Goal: Find specific page/section: Find specific page/section

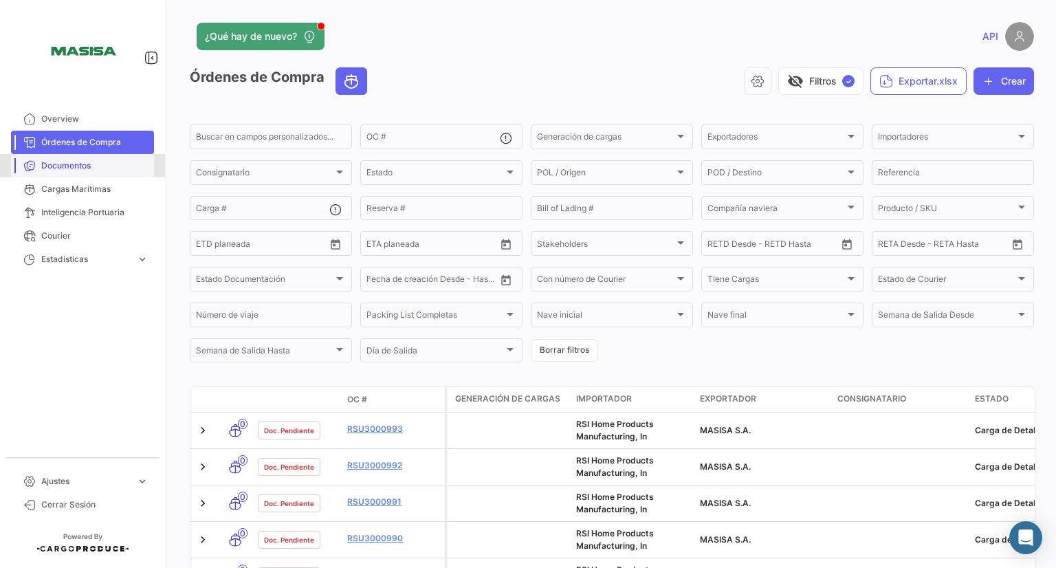
click at [84, 166] on span "Documentos" at bounding box center [94, 165] width 107 height 12
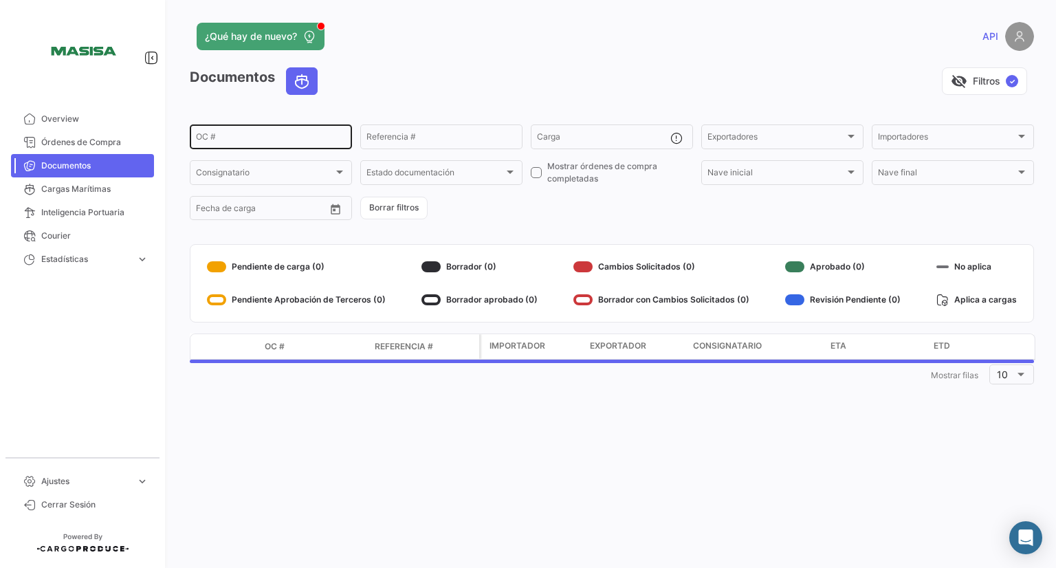
click at [236, 133] on div "OC #" at bounding box center [271, 135] width 150 height 27
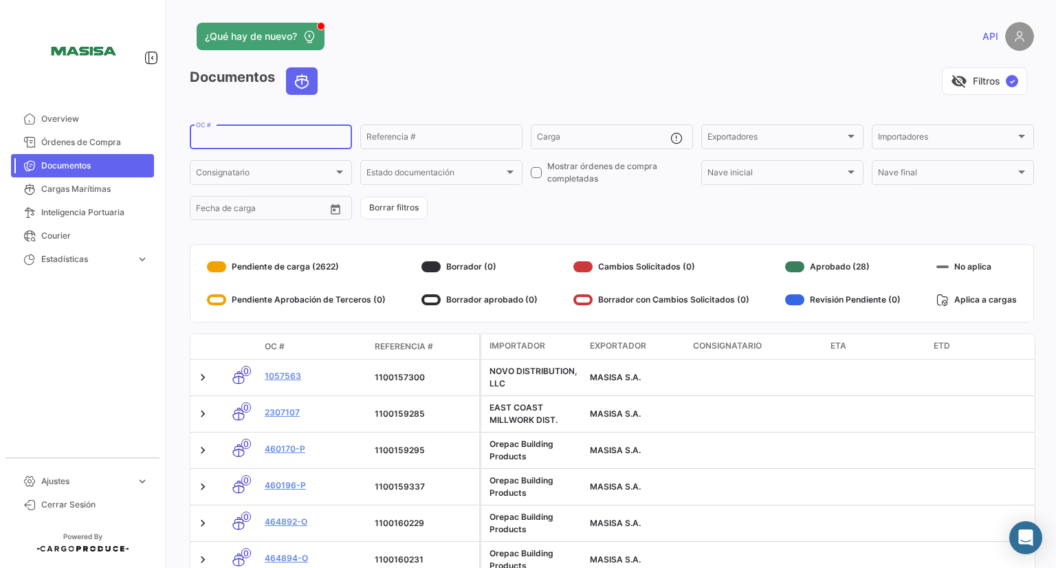
paste input "2334637"
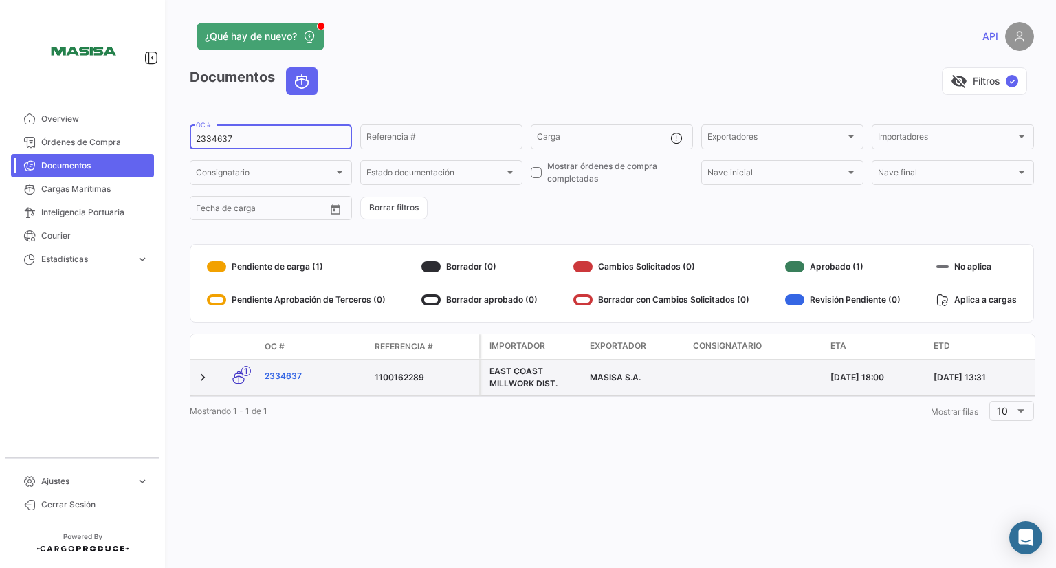
type input "2334637"
click at [281, 372] on link "2334637" at bounding box center [314, 376] width 99 height 12
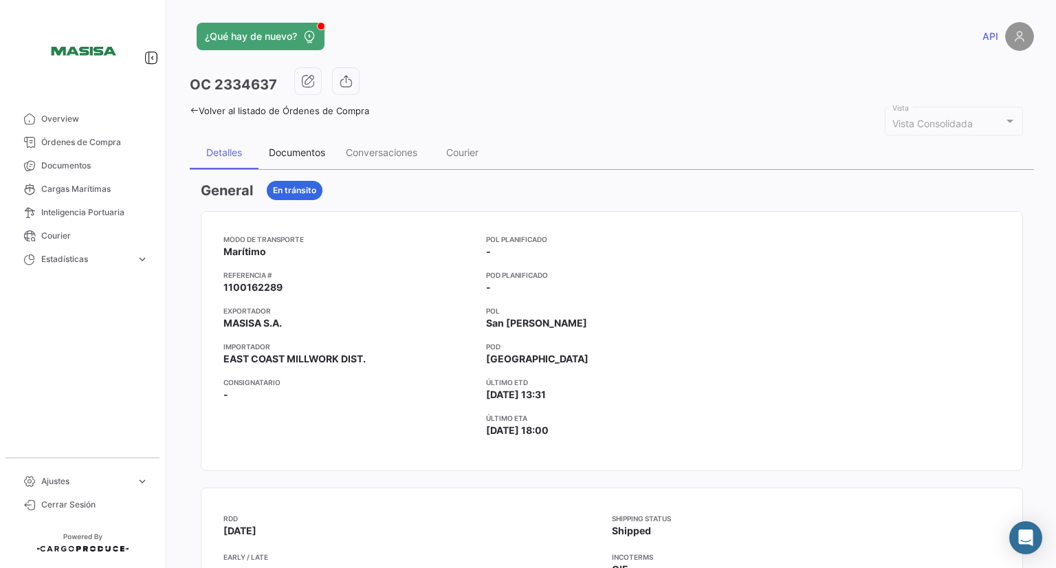
click at [302, 157] on div "Documentos" at bounding box center [296, 152] width 77 height 33
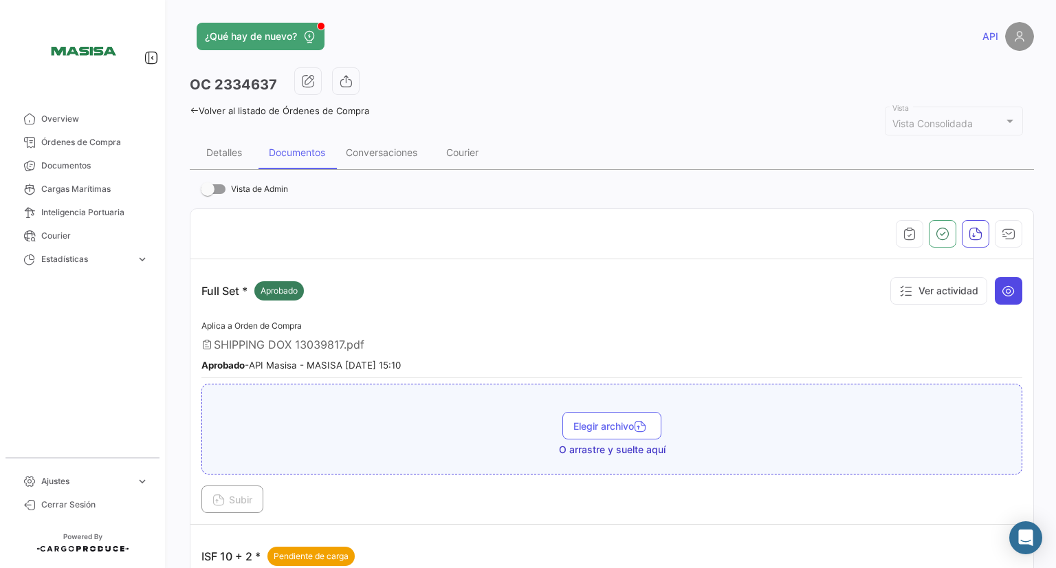
click at [1001, 294] on icon at bounding box center [1008, 291] width 14 height 14
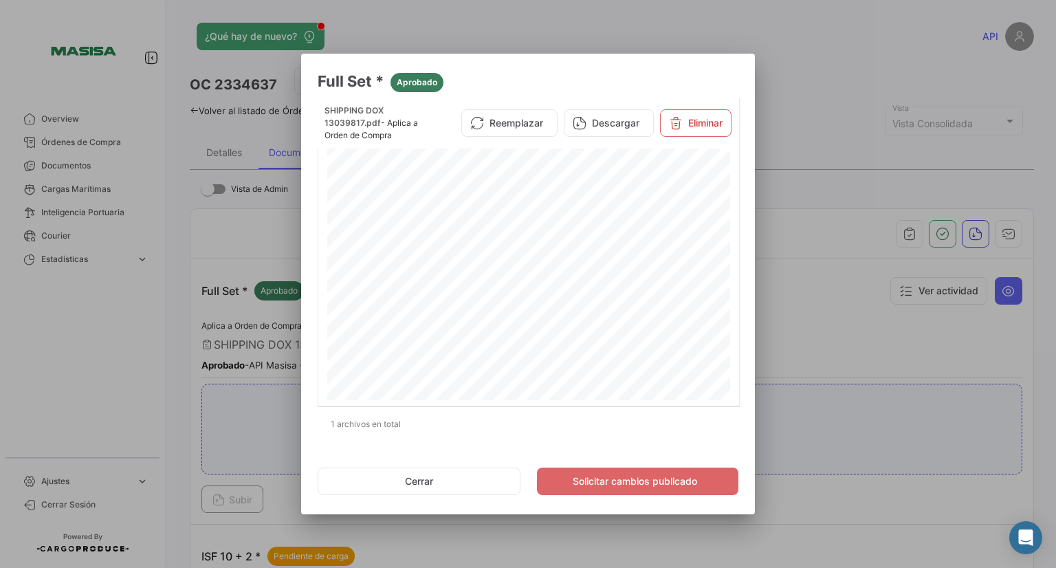
click at [852, 292] on div at bounding box center [528, 284] width 1056 height 568
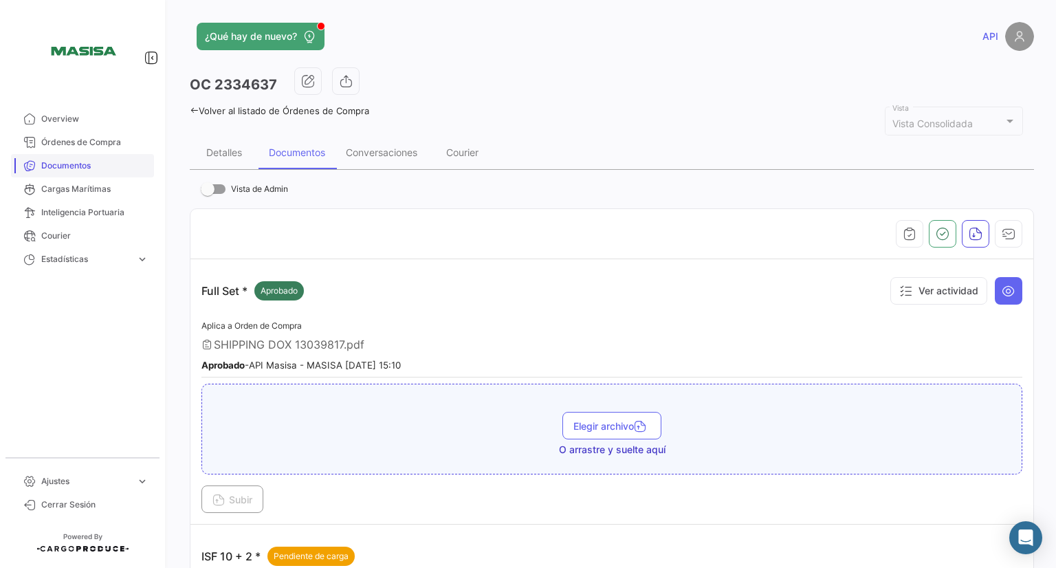
click at [85, 159] on span "Documentos" at bounding box center [94, 165] width 107 height 12
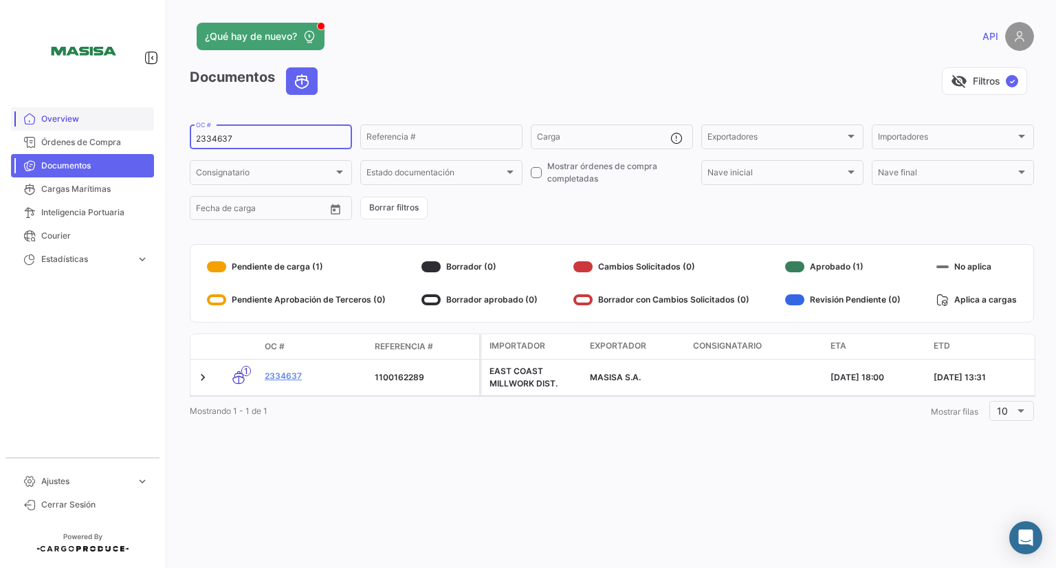
drag, startPoint x: 251, startPoint y: 140, endPoint x: 151, endPoint y: 127, distance: 101.1
click at [151, 127] on mat-sidenav-container "Overview Órdenes de Compra Documentos Cargas Marítimas Inteligencia Portuaria C…" at bounding box center [528, 284] width 1056 height 568
paste input "APO-67755"
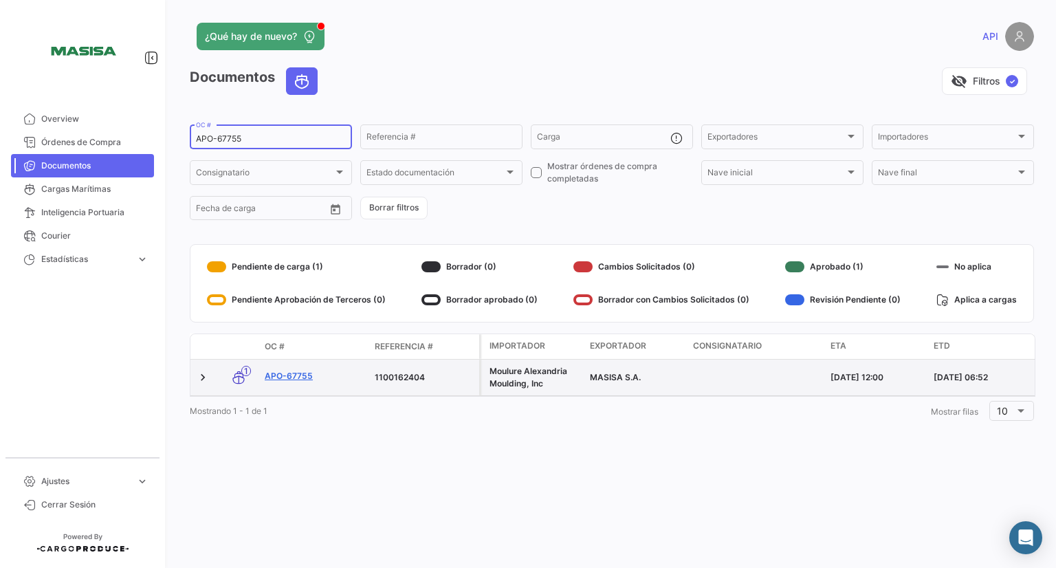
type input "APO-67755"
click at [289, 375] on link "APO-67755" at bounding box center [314, 376] width 99 height 12
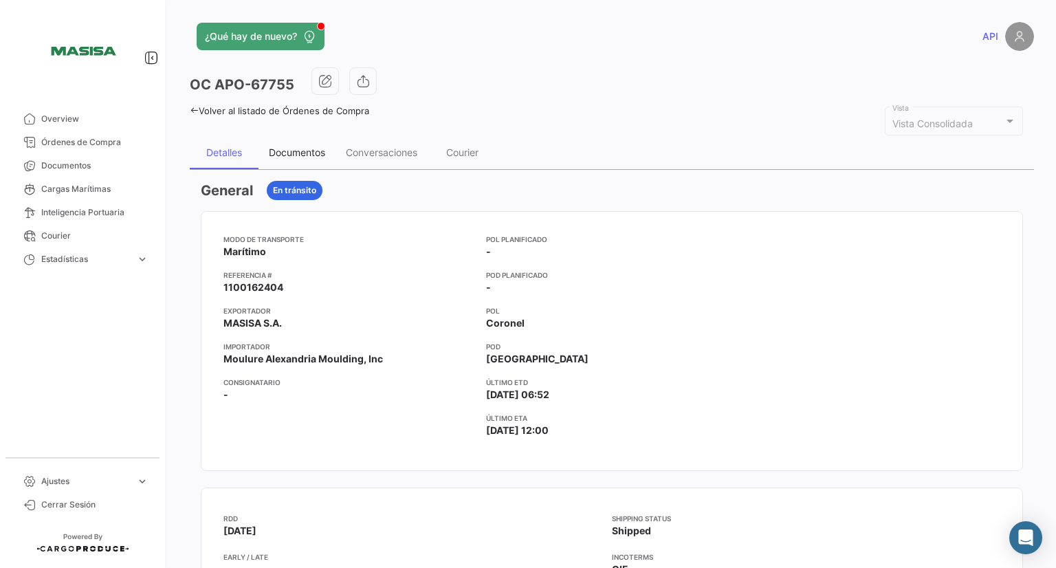
click at [311, 155] on div "Documentos" at bounding box center [297, 152] width 56 height 12
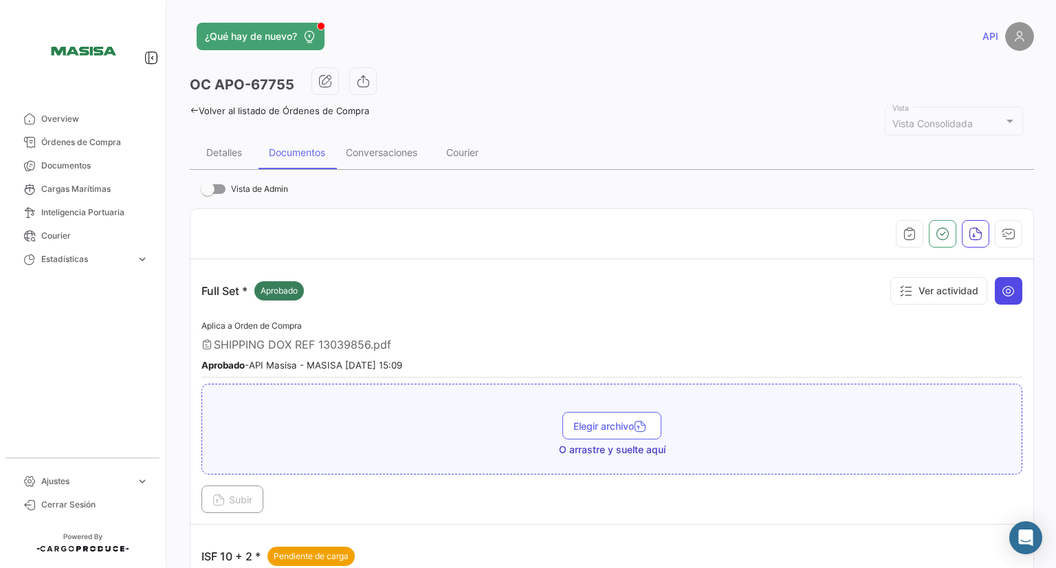
click at [1001, 296] on button at bounding box center [1008, 290] width 27 height 27
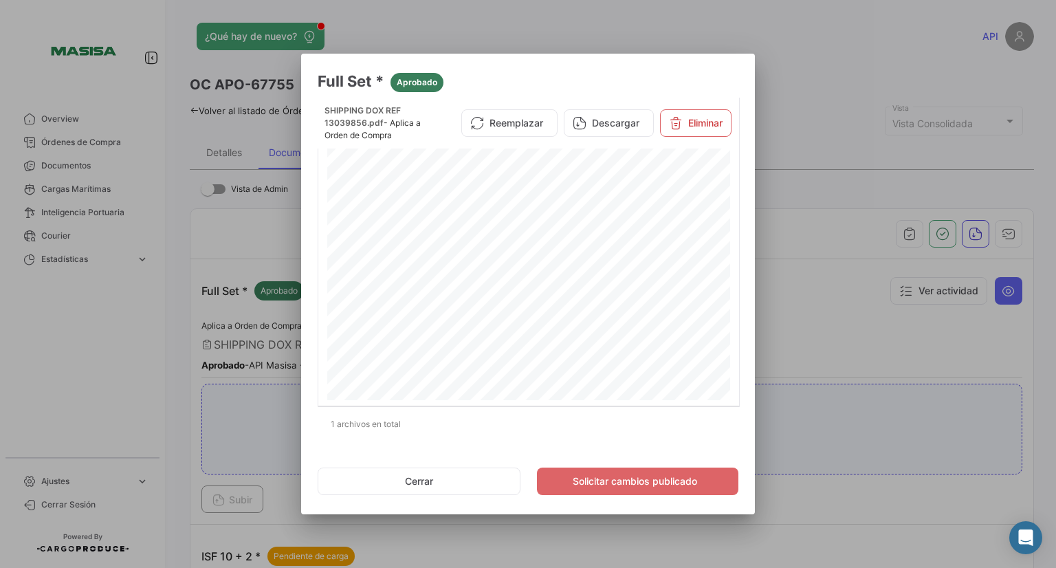
click at [808, 303] on div at bounding box center [528, 284] width 1056 height 568
